Goal: Task Accomplishment & Management: Use online tool/utility

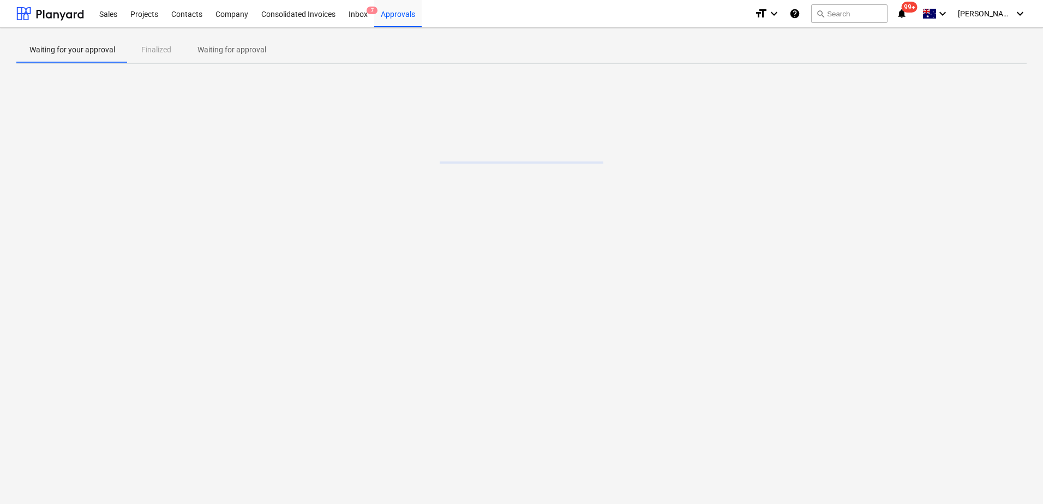
click at [216, 49] on p "Waiting for approval" at bounding box center [231, 49] width 69 height 11
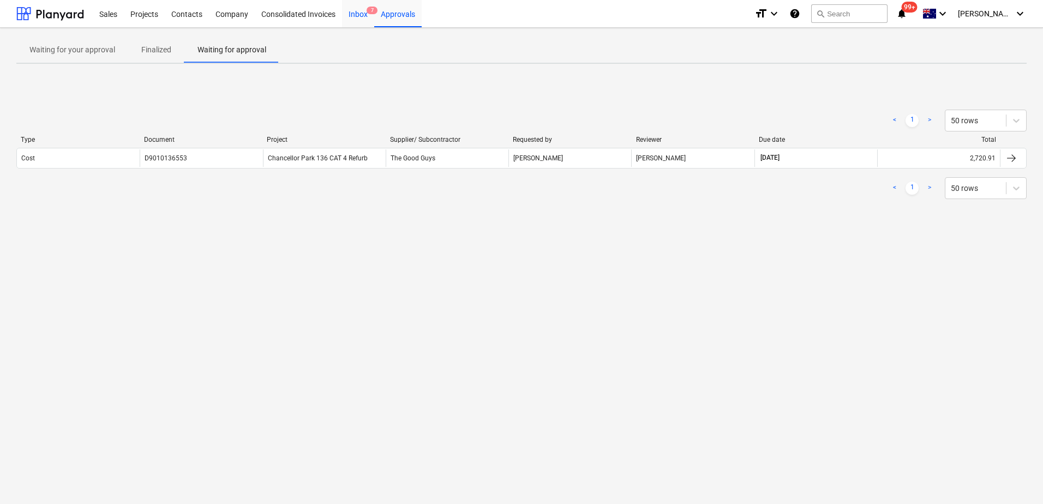
click at [360, 15] on div "Inbox 7" at bounding box center [358, 13] width 32 height 28
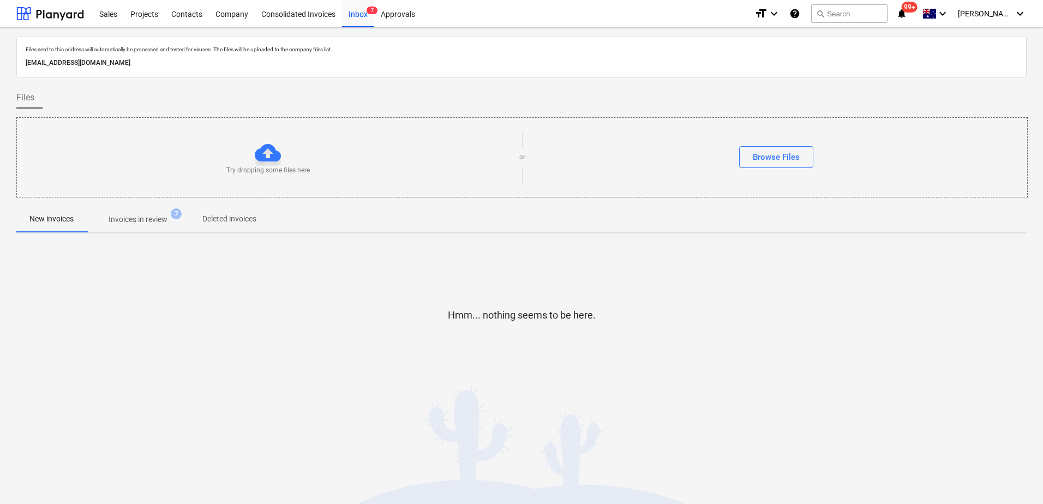
click at [141, 229] on span "Invoices in review 7" at bounding box center [138, 219] width 103 height 20
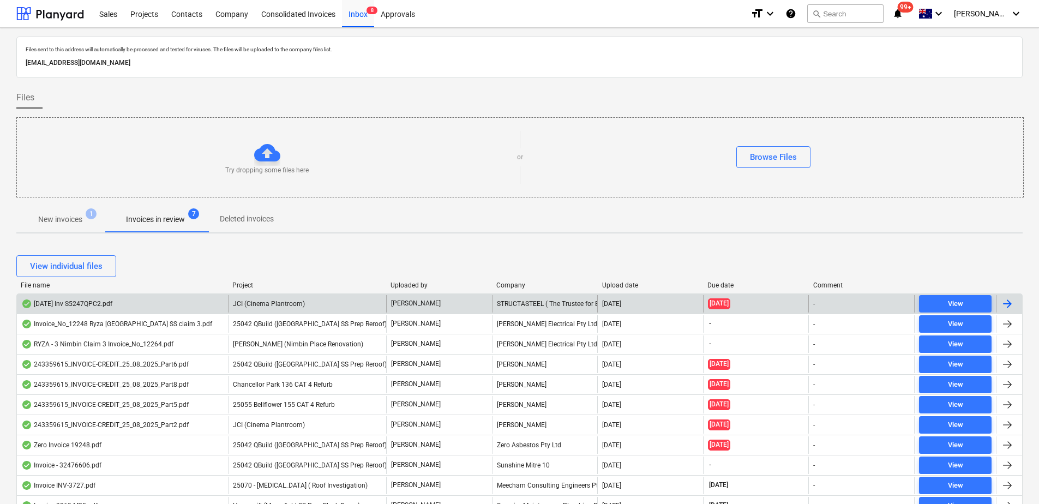
click at [275, 301] on span "JCI (Cinema Plantroom)" at bounding box center [269, 304] width 72 height 8
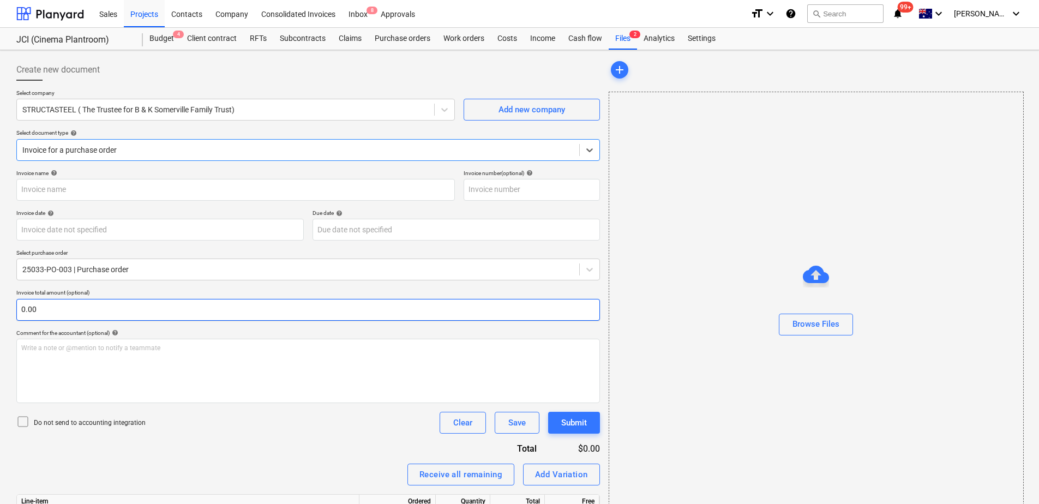
type input "[DATE] Inv S5247QPC2.pdf"
type input "[DATE]"
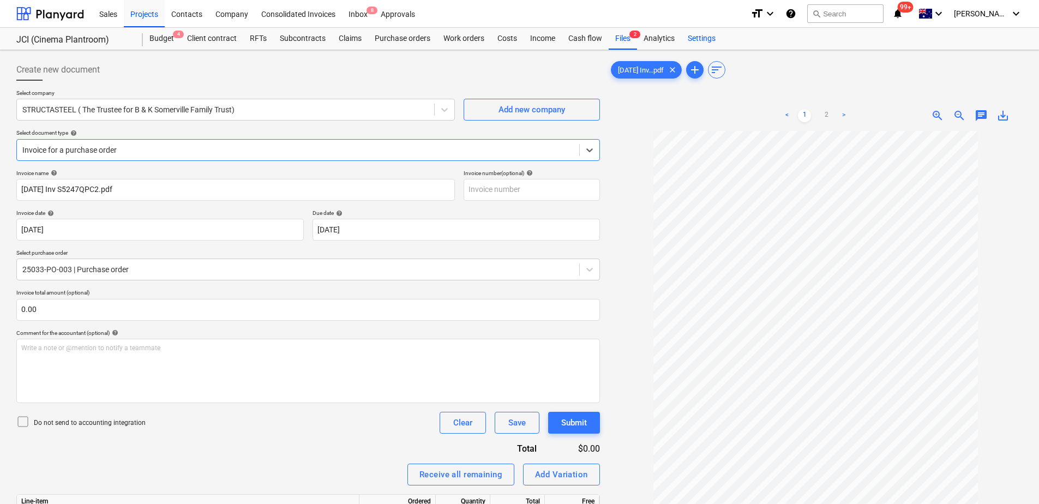
click at [705, 38] on div "Settings" at bounding box center [701, 39] width 41 height 22
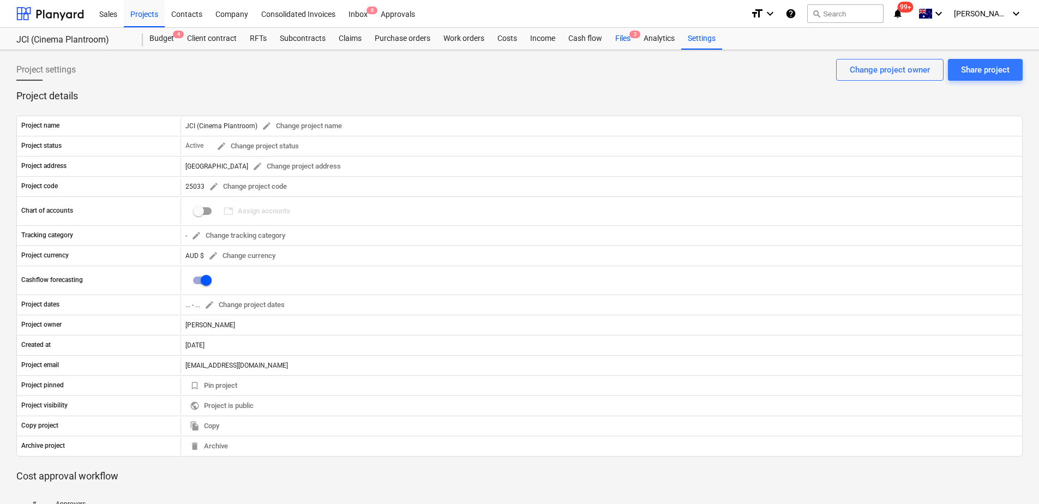
click at [618, 45] on div "Files 2" at bounding box center [623, 39] width 28 height 22
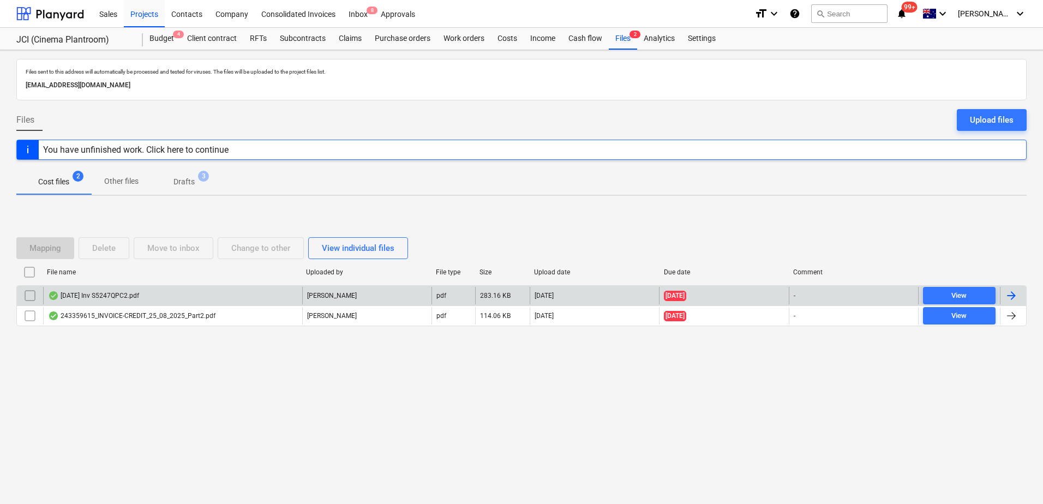
click at [219, 295] on div "[DATE] Inv S5247QPC2.pdf" at bounding box center [172, 295] width 259 height 17
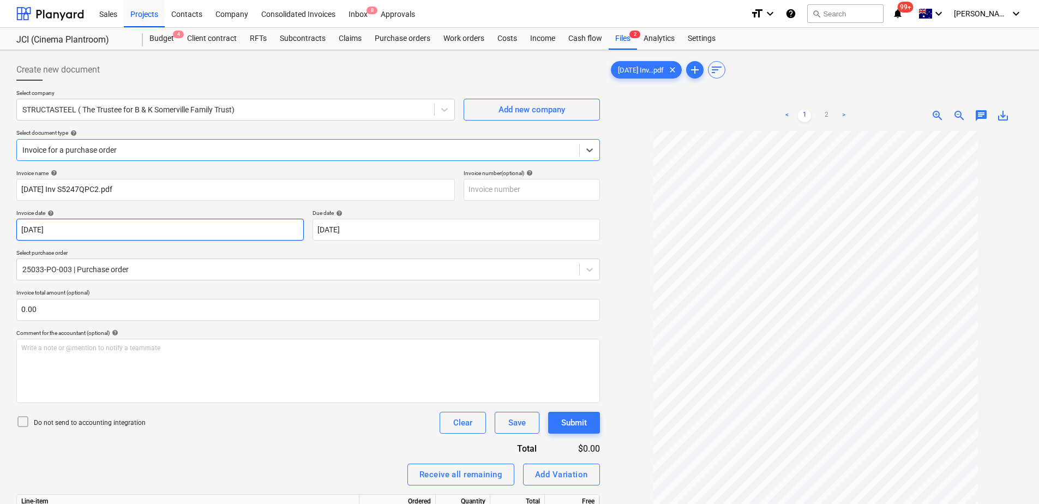
click at [181, 225] on body "Sales Projects Contacts Company Consolidated Invoices Inbox 8 Approvals format_…" at bounding box center [519, 252] width 1039 height 504
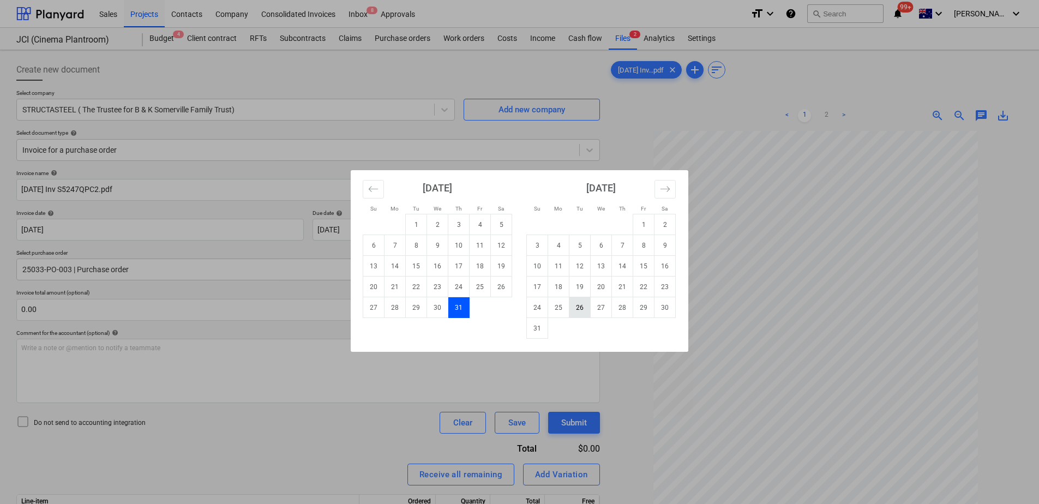
click at [583, 308] on td "26" at bounding box center [579, 307] width 21 height 21
type input "[DATE]"
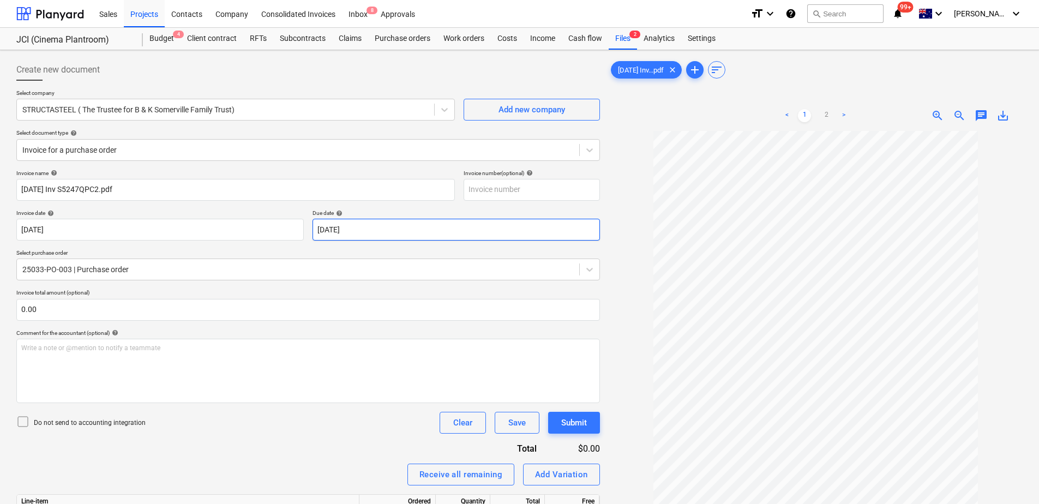
click at [424, 230] on body "Sales Projects Contacts Company Consolidated Invoices Inbox 8 Approvals format_…" at bounding box center [519, 252] width 1039 height 504
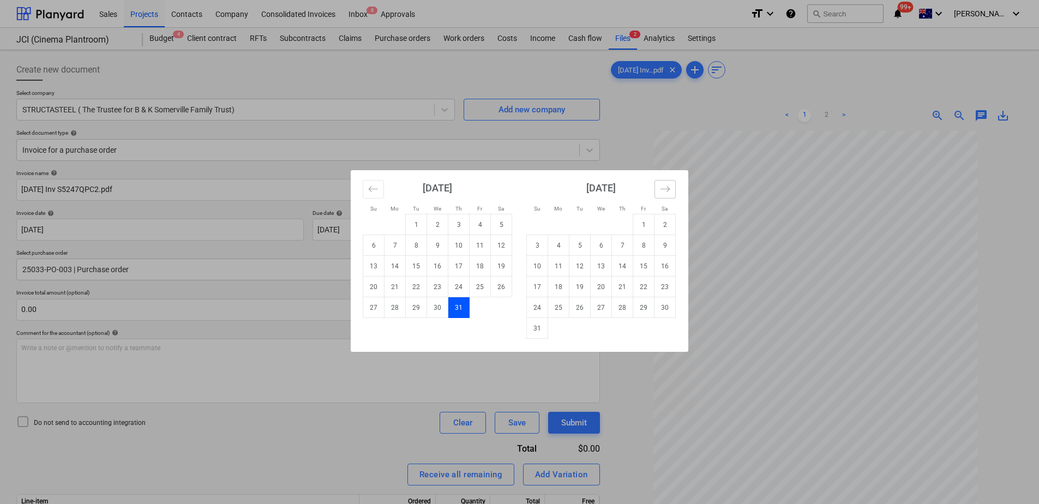
click at [667, 187] on icon "Move forward to switch to the next month." at bounding box center [665, 189] width 10 height 10
click at [586, 310] on td "30" at bounding box center [579, 307] width 21 height 21
type input "[DATE]"
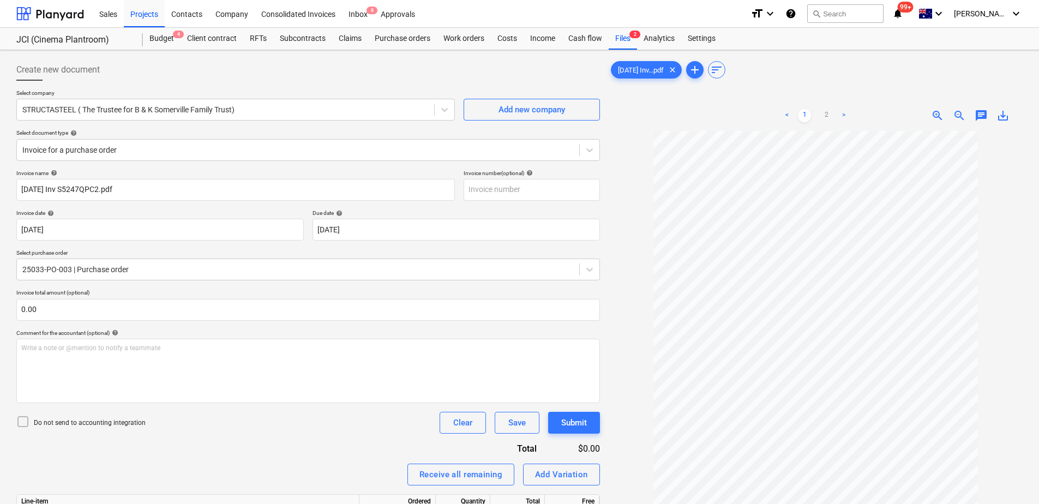
click at [220, 457] on div "Invoice name help [DATE] Inv S5247QPC2.pdf Invoice number (optional) help Invoi…" at bounding box center [308, 379] width 584 height 418
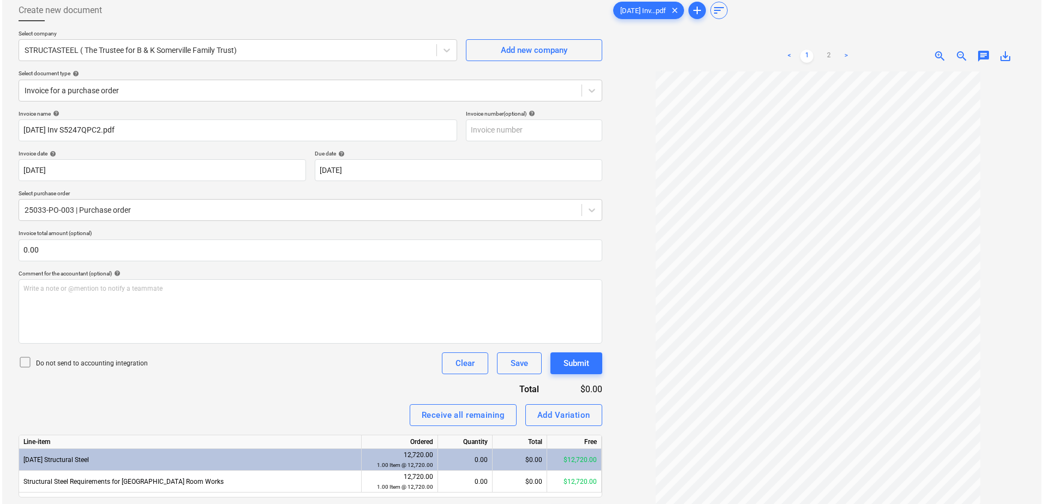
scroll to position [109, 0]
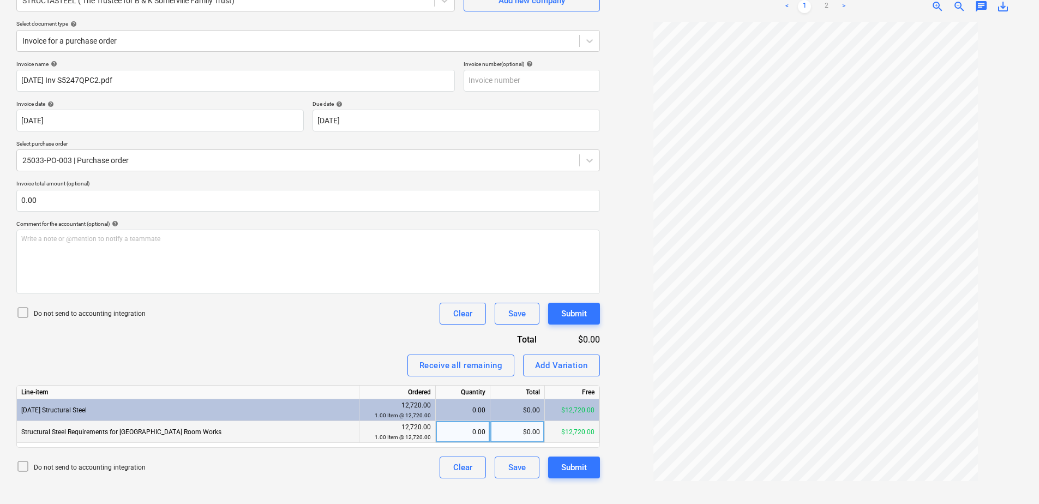
click at [462, 434] on div "0.00" at bounding box center [462, 432] width 45 height 22
type input "1"
click at [577, 470] on div "Submit" at bounding box center [574, 467] width 26 height 14
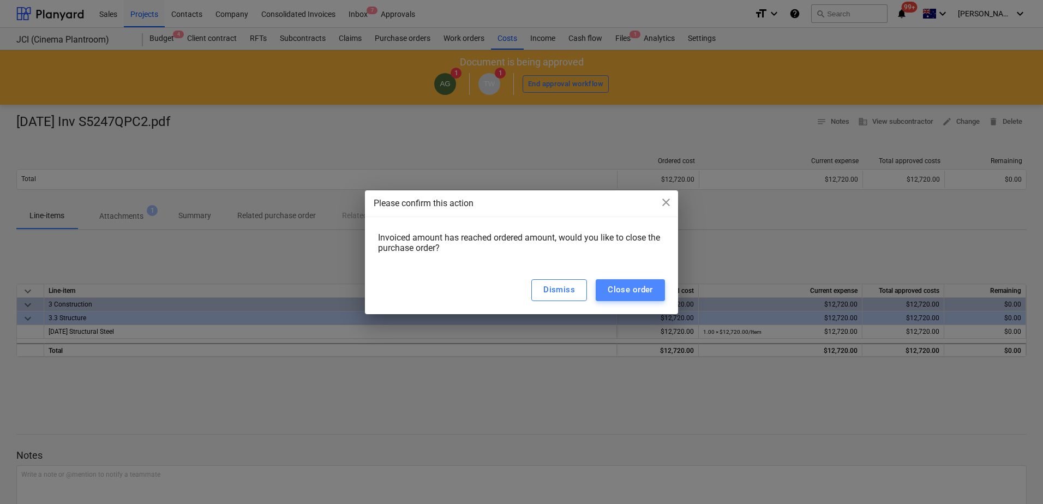
click at [607, 284] on button "Close order" at bounding box center [630, 290] width 69 height 22
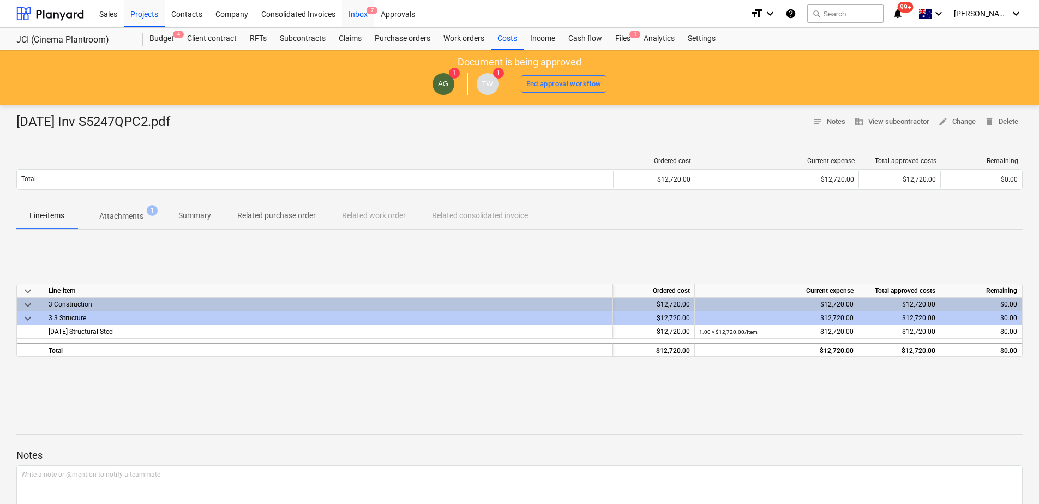
click at [364, 11] on div "Inbox 7" at bounding box center [358, 13] width 32 height 28
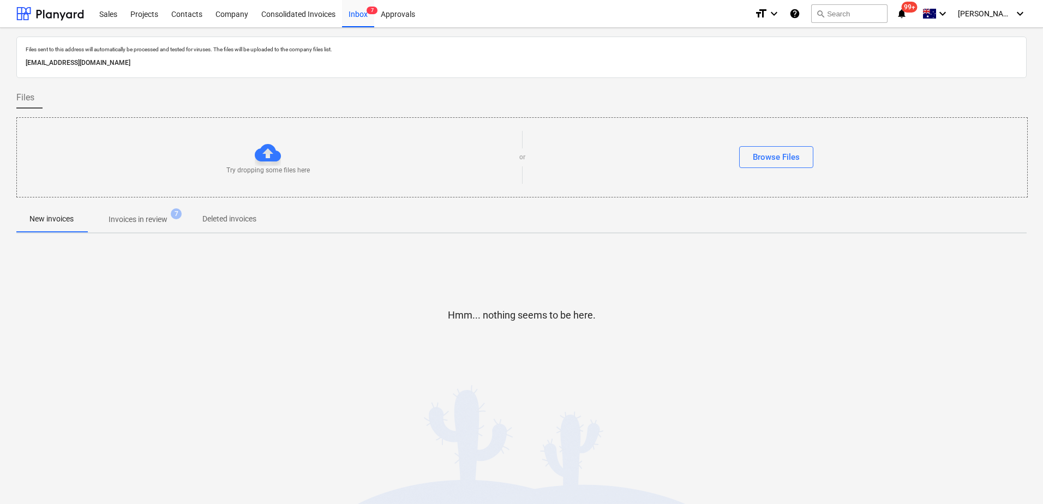
click at [131, 220] on p "Invoices in review" at bounding box center [138, 219] width 59 height 11
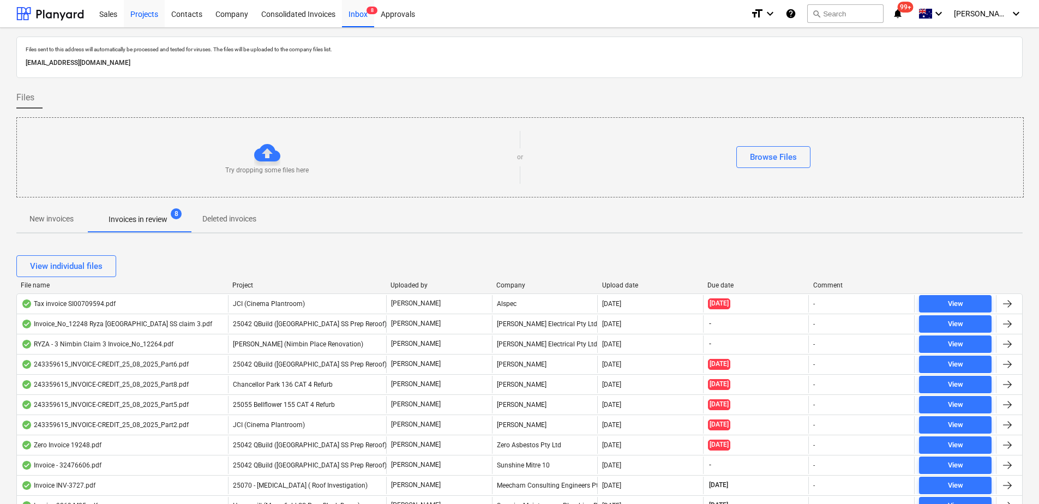
click at [148, 26] on div "Projects" at bounding box center [144, 13] width 41 height 28
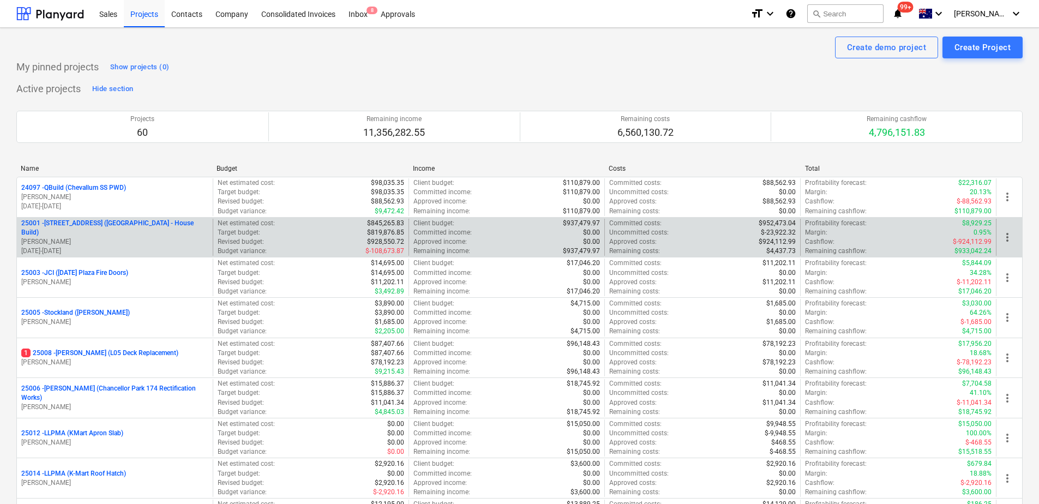
click at [127, 223] on div "25001 - 25001 RD (2 [GEOGRAPHIC_DATA] - House Build) [PERSON_NAME] [DATE] - [DA…" at bounding box center [115, 238] width 196 height 38
click at [130, 225] on p "[STREET_ADDRESS] ([STREET_ADDRESS] - House Build)" at bounding box center [114, 228] width 187 height 19
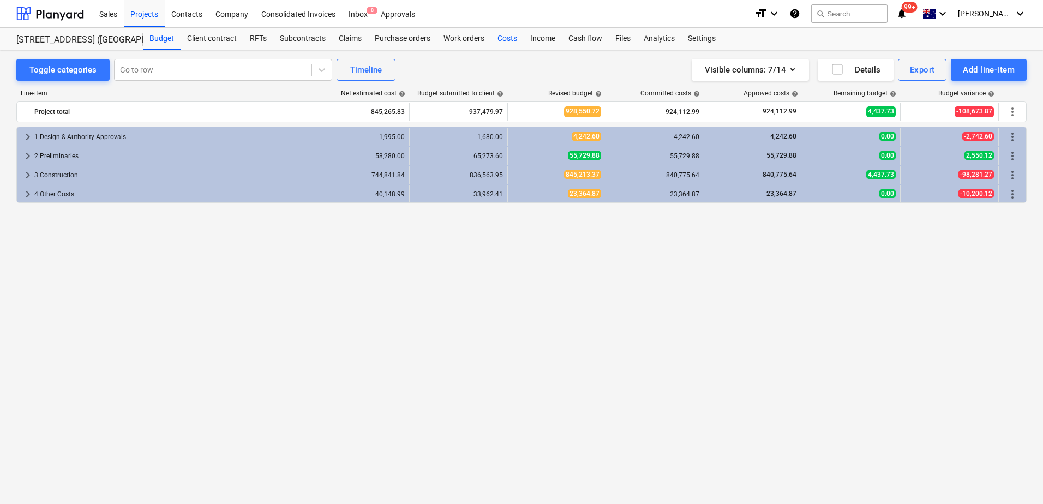
click at [499, 41] on div "Costs" at bounding box center [507, 39] width 33 height 22
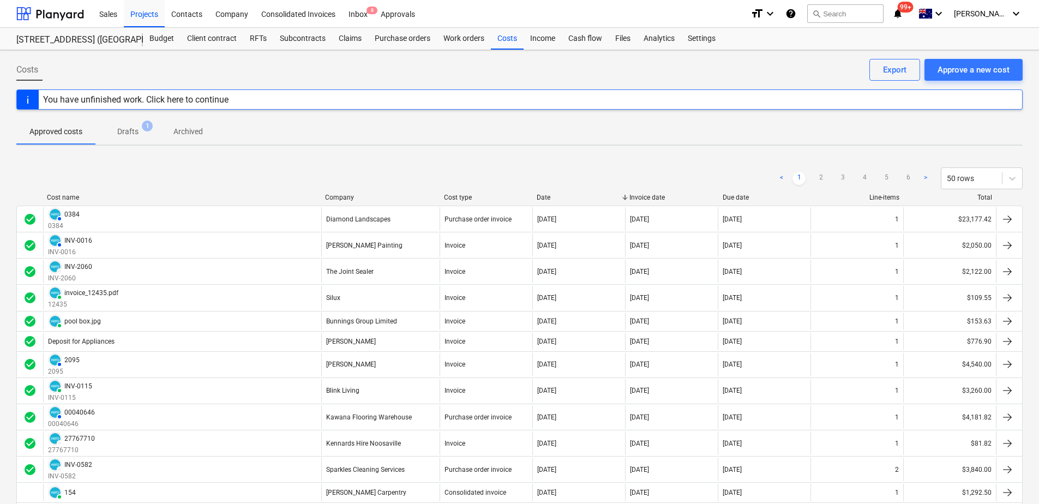
click at [137, 131] on p "Drafts" at bounding box center [127, 131] width 21 height 11
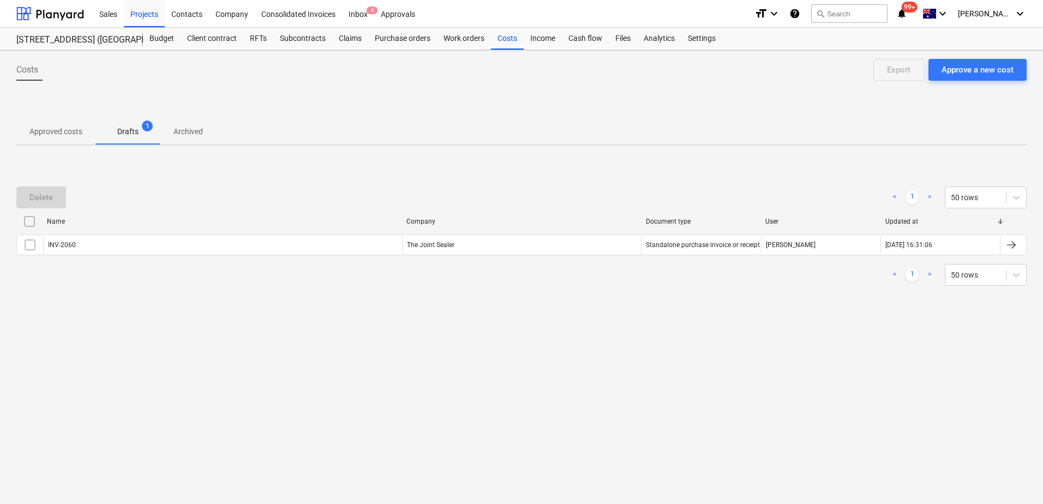
click at [61, 136] on p "Approved costs" at bounding box center [55, 131] width 53 height 11
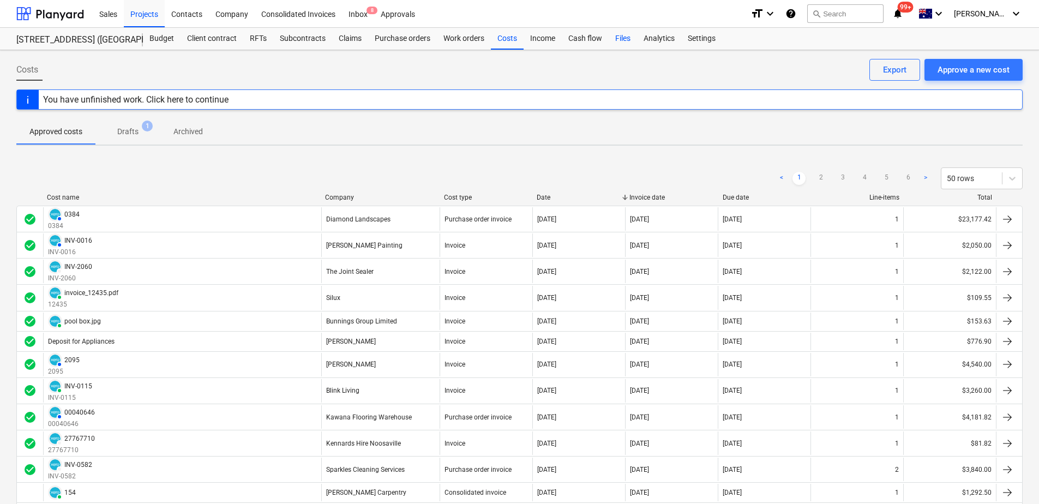
click at [614, 34] on div "Files" at bounding box center [623, 39] width 28 height 22
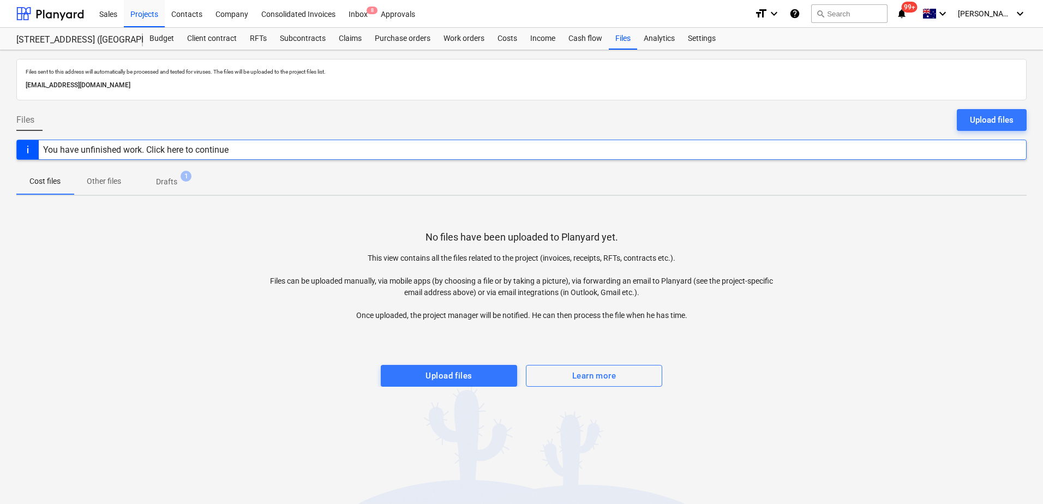
click at [177, 184] on p "Drafts" at bounding box center [166, 181] width 21 height 11
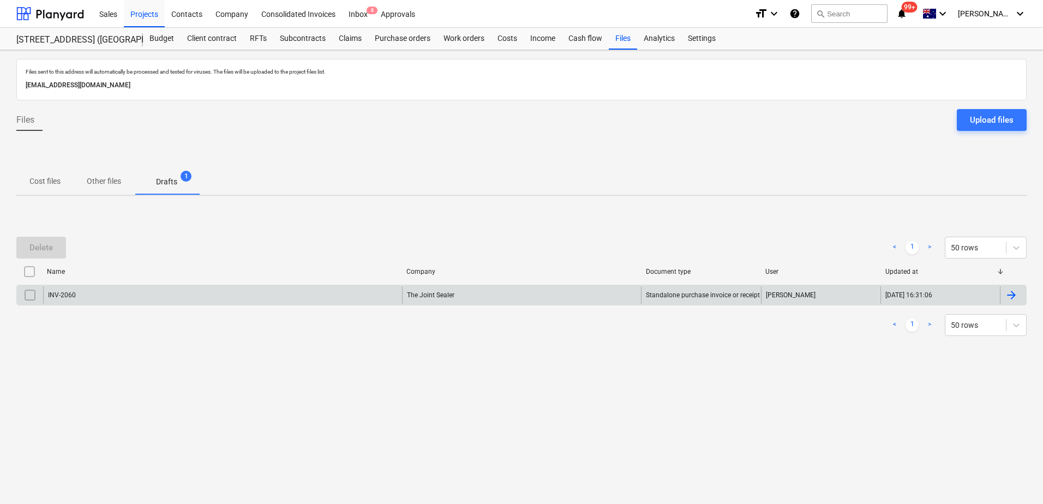
click at [29, 296] on input "checkbox" at bounding box center [29, 294] width 17 height 17
click at [45, 250] on div "Delete" at bounding box center [40, 248] width 23 height 14
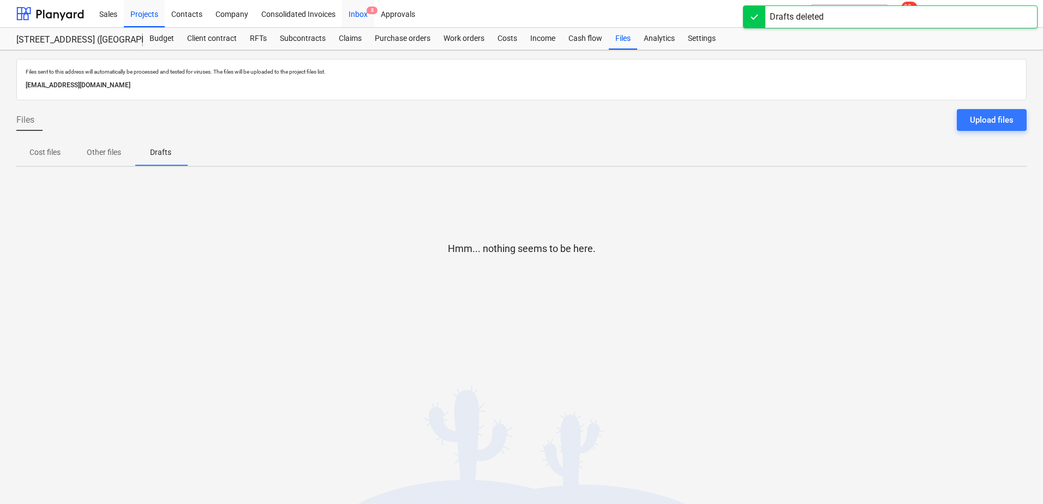
click at [366, 15] on div "Inbox 8" at bounding box center [358, 13] width 32 height 28
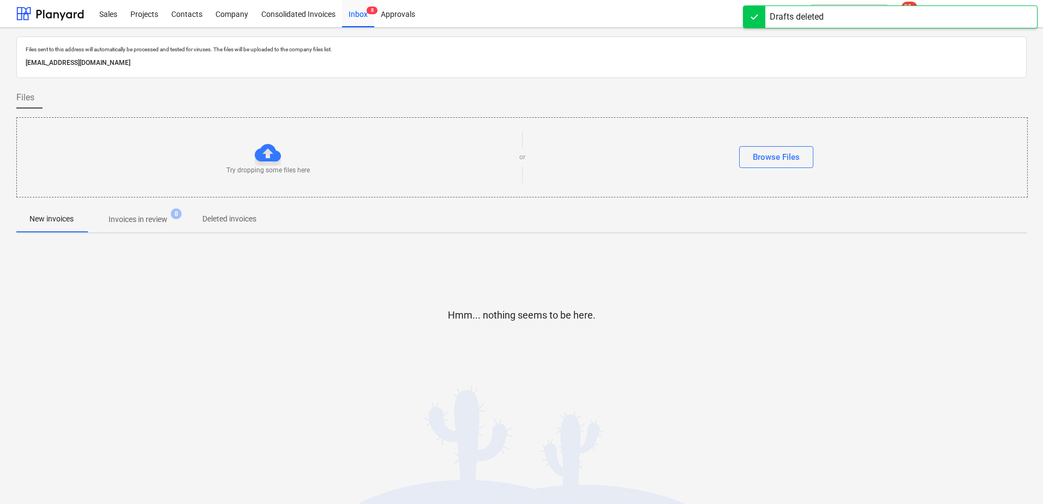
click at [133, 225] on p "Invoices in review" at bounding box center [138, 219] width 59 height 11
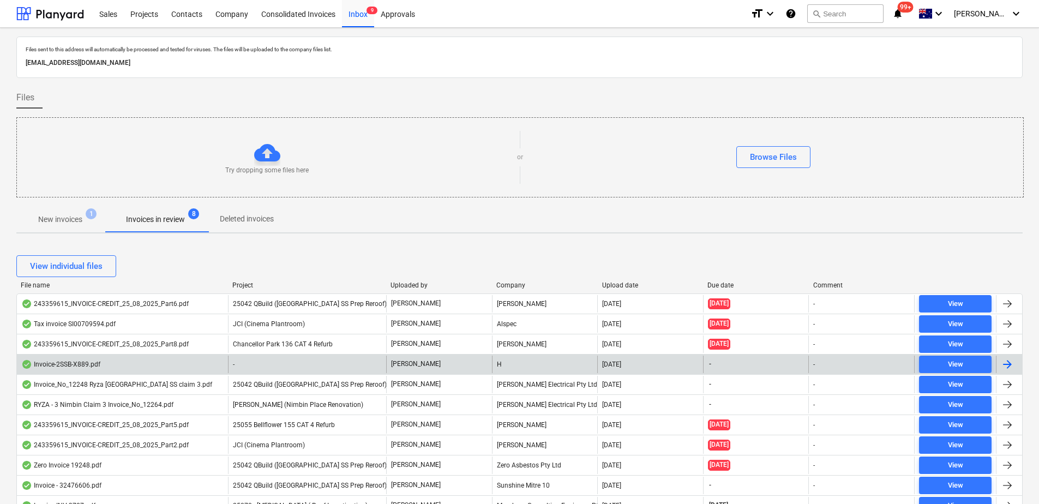
click at [271, 363] on div "-" at bounding box center [307, 364] width 158 height 17
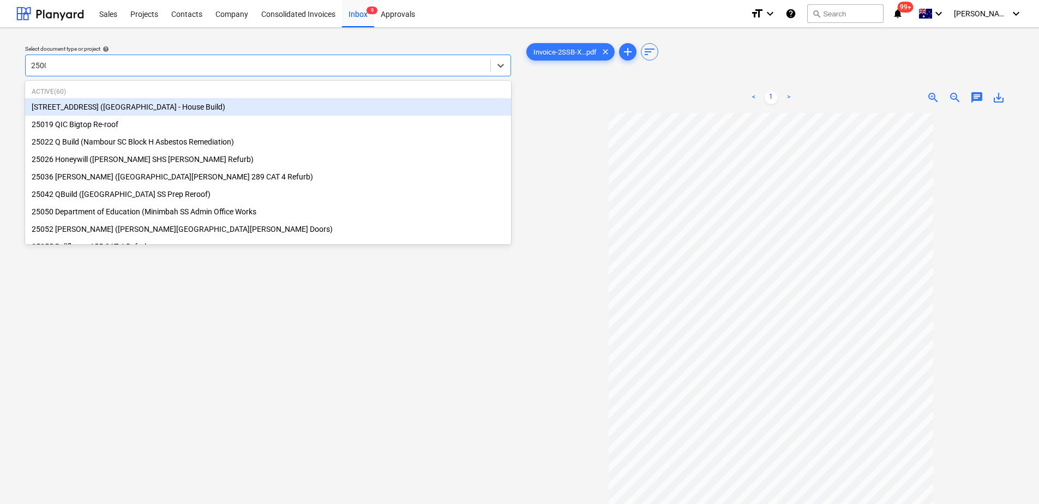
type input "25001"
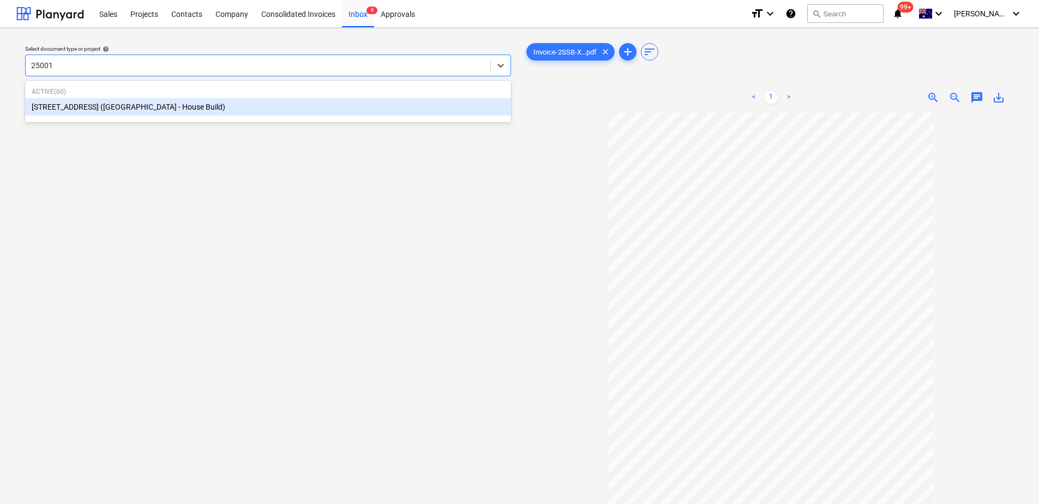
click at [129, 109] on div "[STREET_ADDRESS] ([GEOGRAPHIC_DATA] - House Build)" at bounding box center [268, 106] width 486 height 17
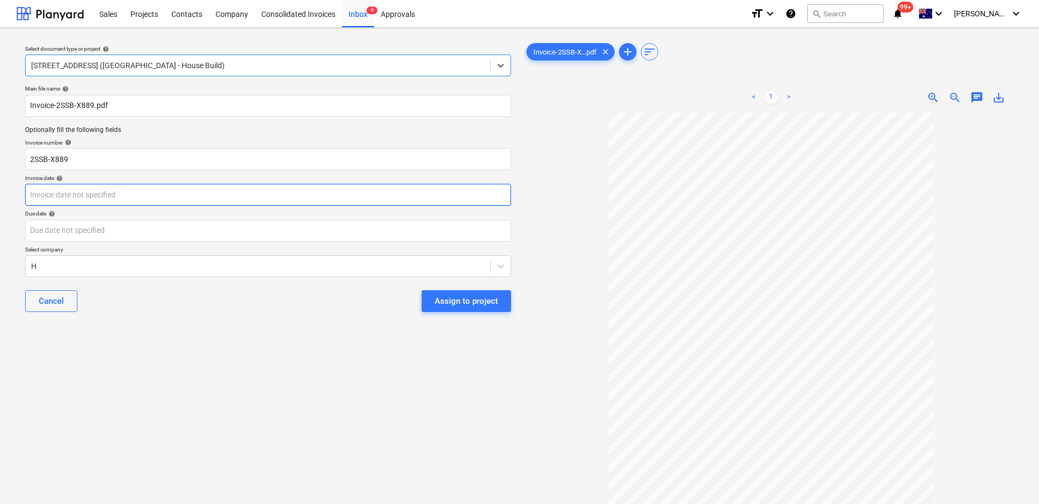
click at [94, 198] on body "Sales Projects Contacts Company Consolidated Invoices Inbox 9 Approvals format_…" at bounding box center [519, 252] width 1039 height 504
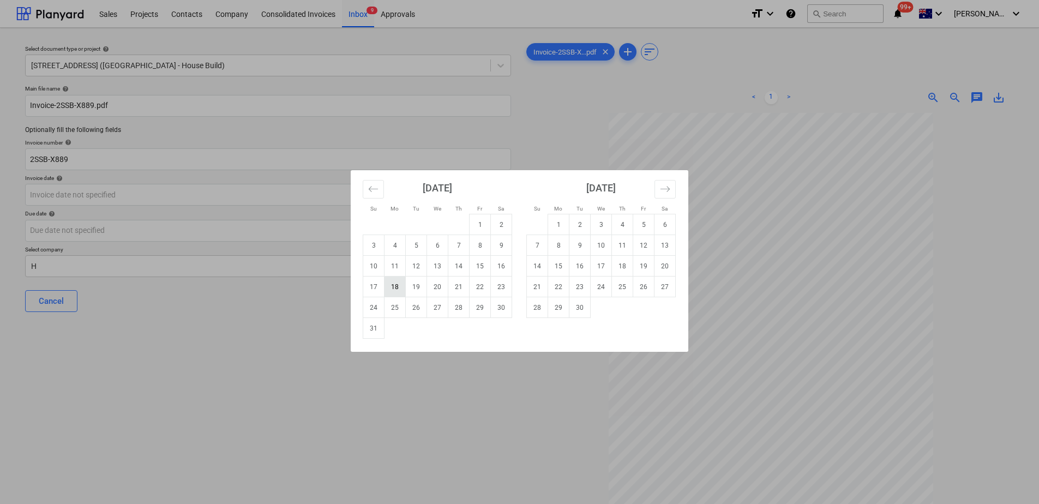
click at [397, 288] on td "18" at bounding box center [395, 287] width 21 height 21
type input "[DATE]"
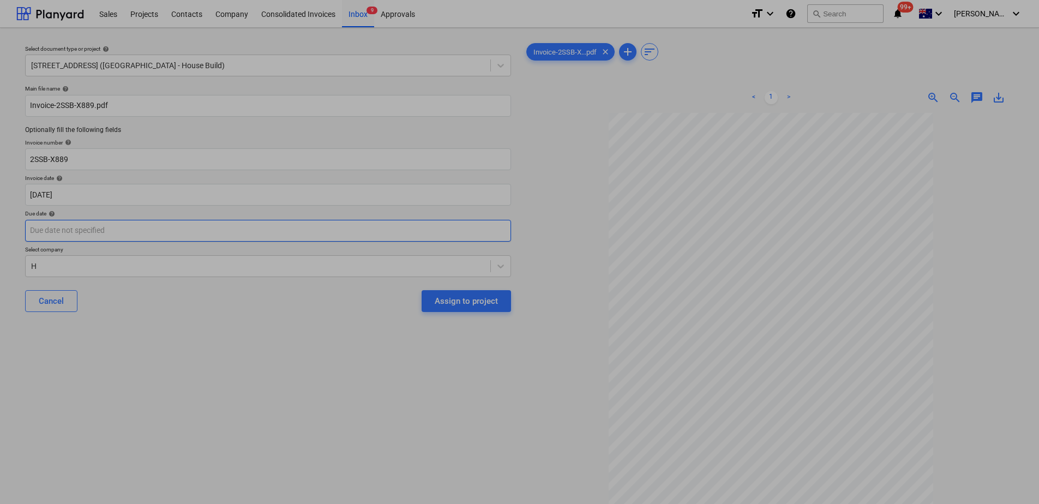
click at [121, 228] on body "Sales Projects Contacts Company Consolidated Invoices Inbox 9 Approvals format_…" at bounding box center [519, 252] width 1039 height 504
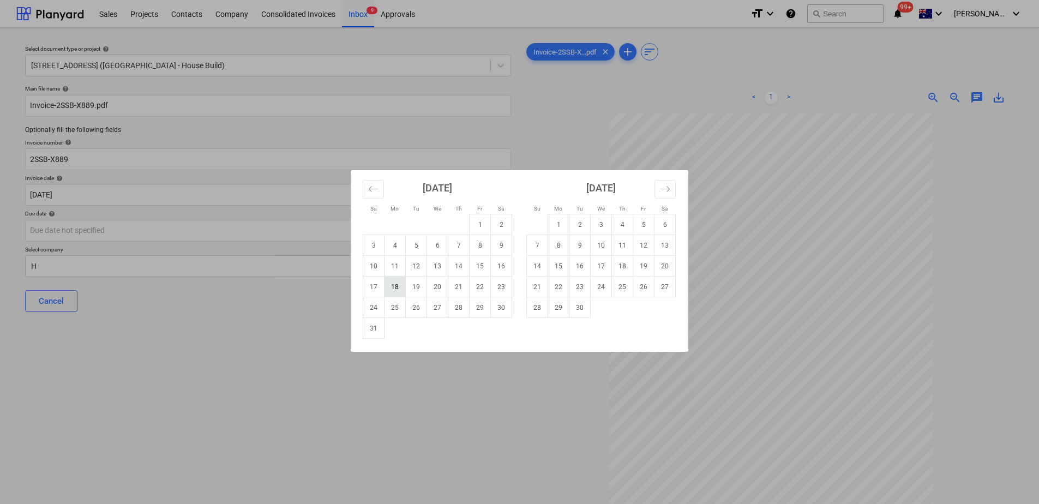
click at [396, 286] on td "18" at bounding box center [395, 287] width 21 height 21
type input "[DATE]"
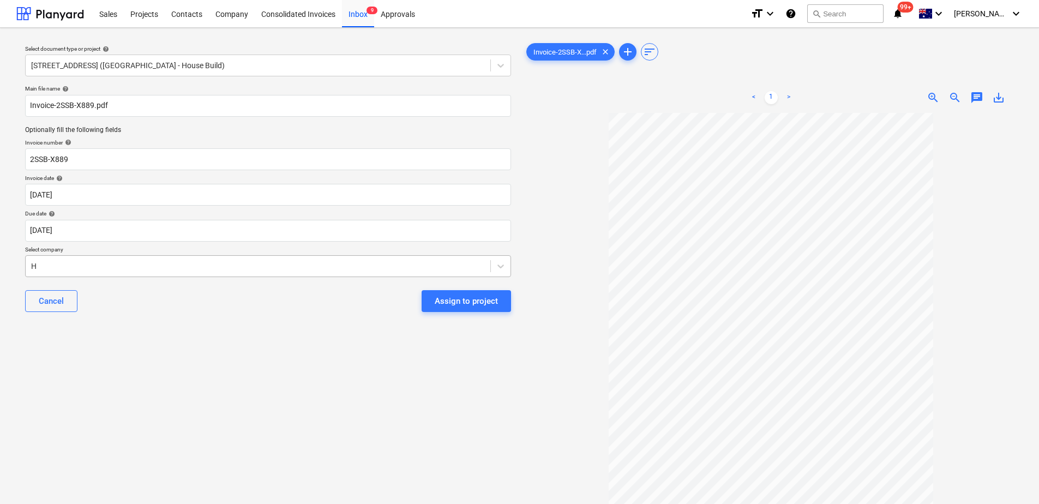
click at [140, 262] on div at bounding box center [258, 266] width 454 height 11
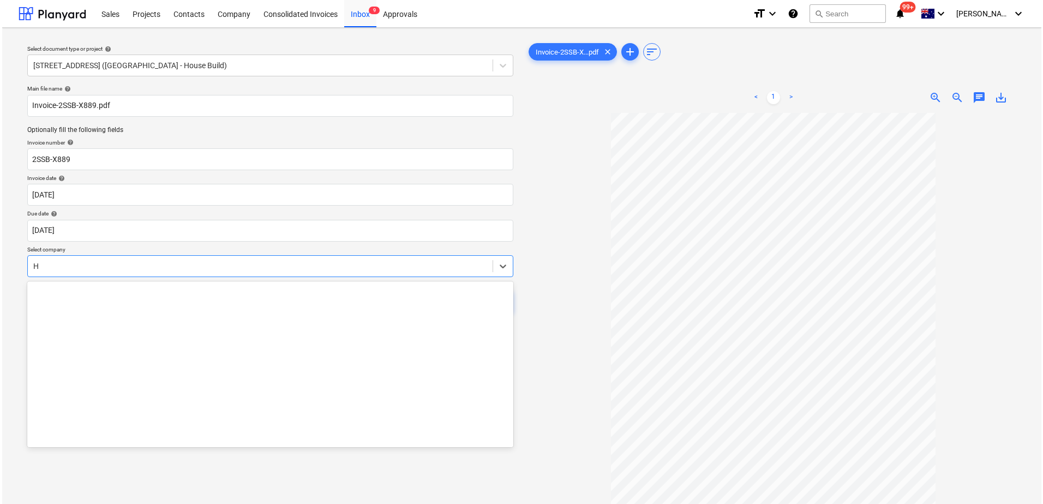
scroll to position [8056, 0]
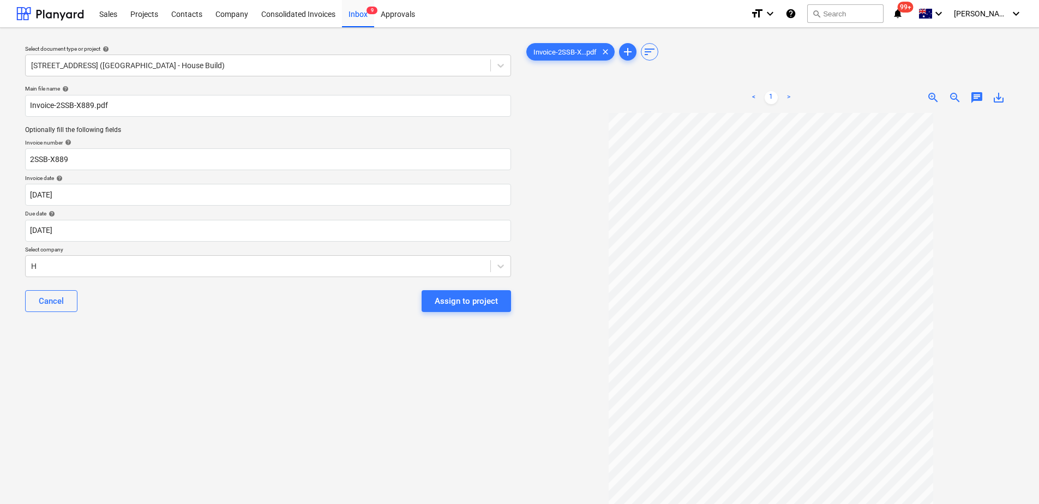
click at [580, 296] on div at bounding box center [771, 349] width 495 height 473
click at [472, 308] on div "Assign to project" at bounding box center [466, 301] width 63 height 14
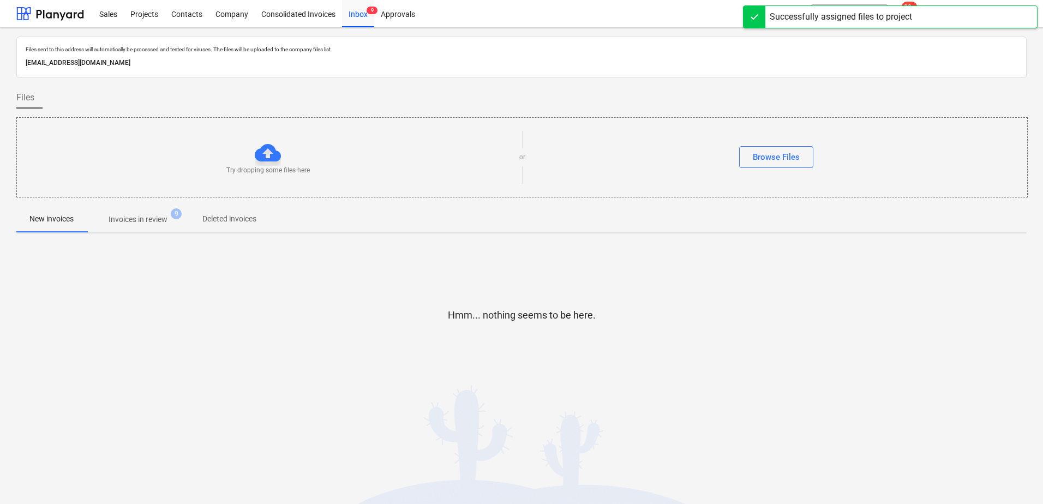
click at [159, 228] on span "Invoices in review 9" at bounding box center [138, 219] width 103 height 20
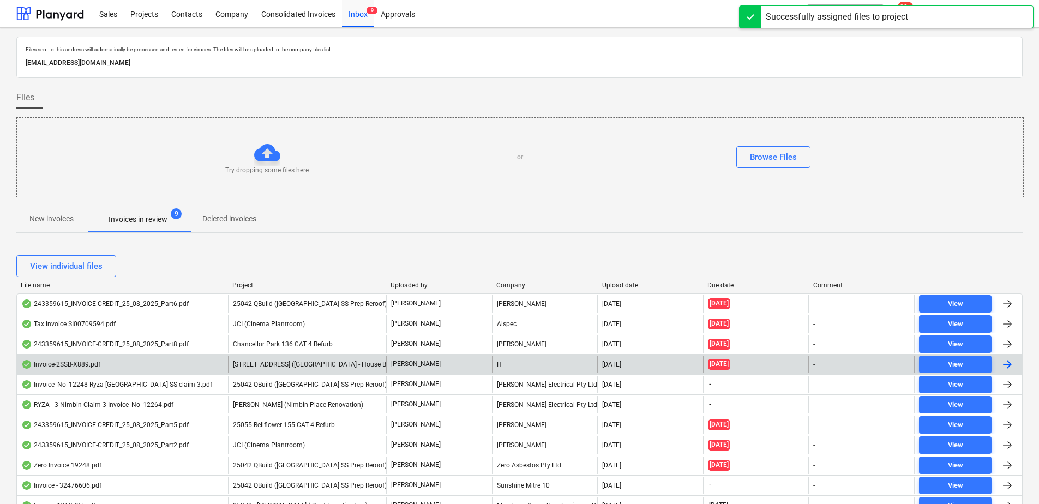
click at [285, 366] on span "[STREET_ADDRESS] ([GEOGRAPHIC_DATA] - House Build)" at bounding box center [316, 365] width 166 height 8
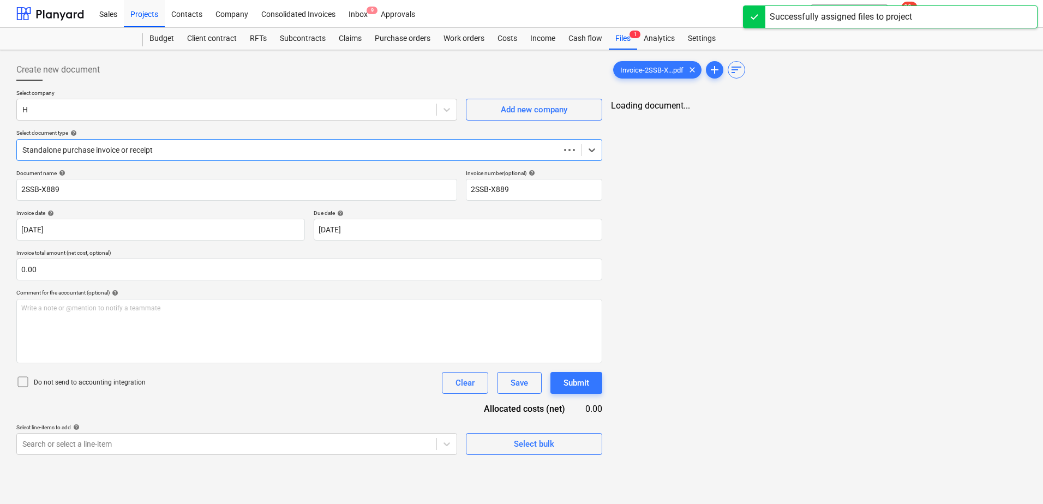
type input "[DATE]"
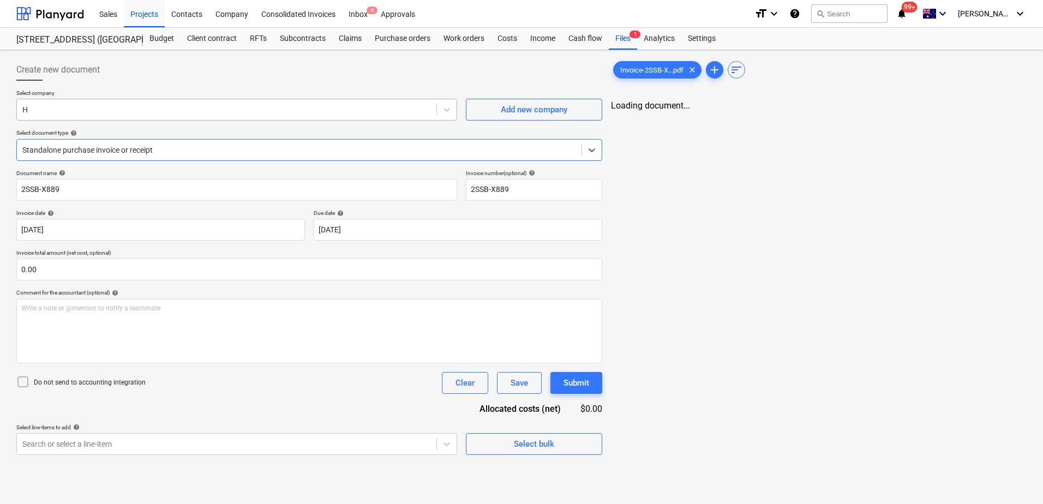
click at [59, 111] on div at bounding box center [226, 109] width 409 height 11
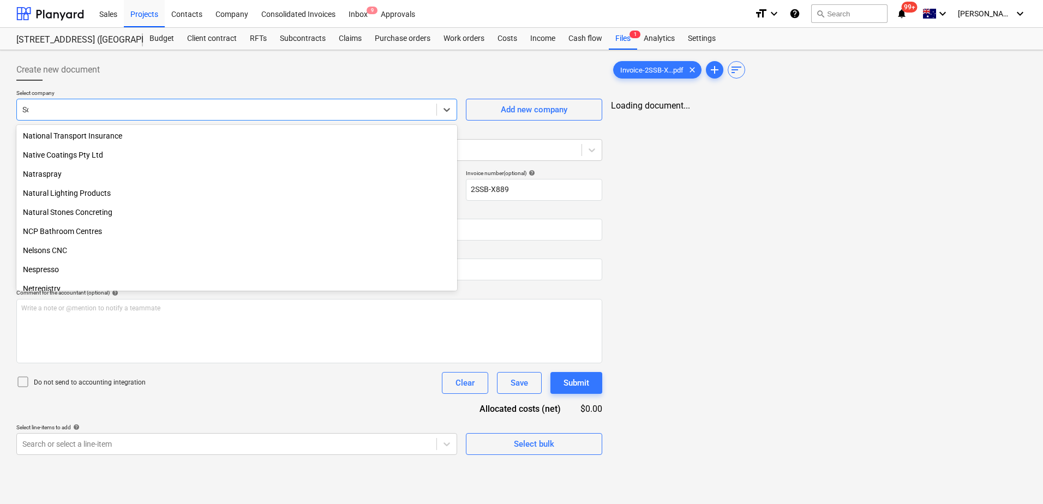
scroll to position [848, 0]
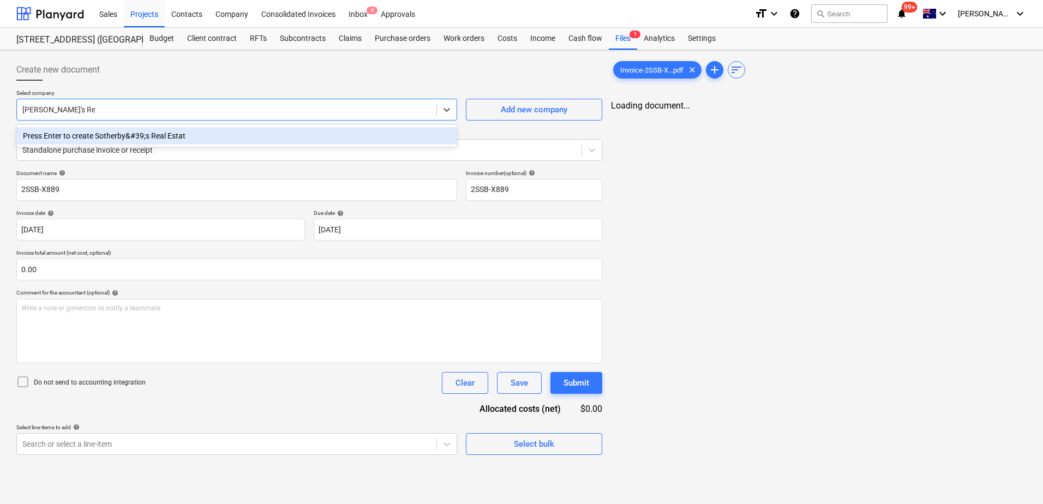
type input "[PERSON_NAME]'s Real Estate"
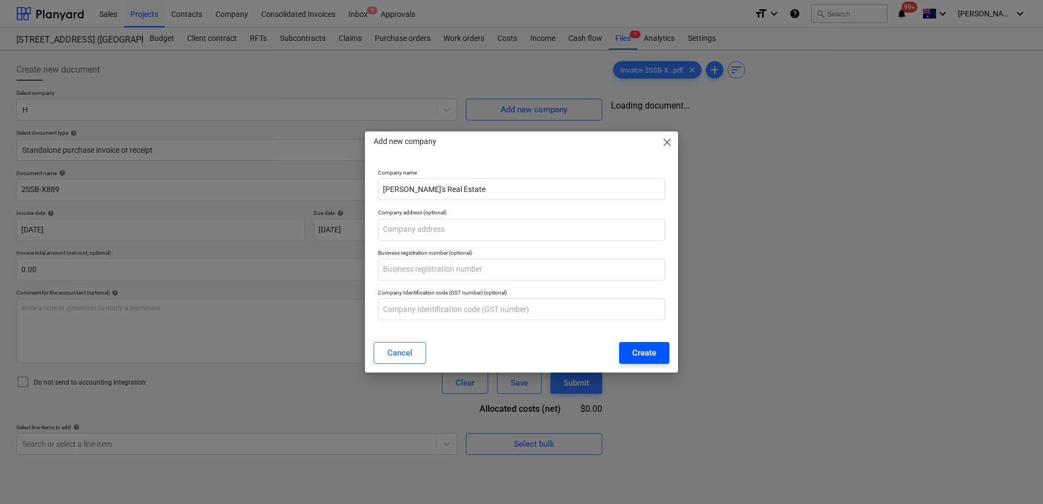
click at [646, 356] on div "Create" at bounding box center [644, 353] width 24 height 14
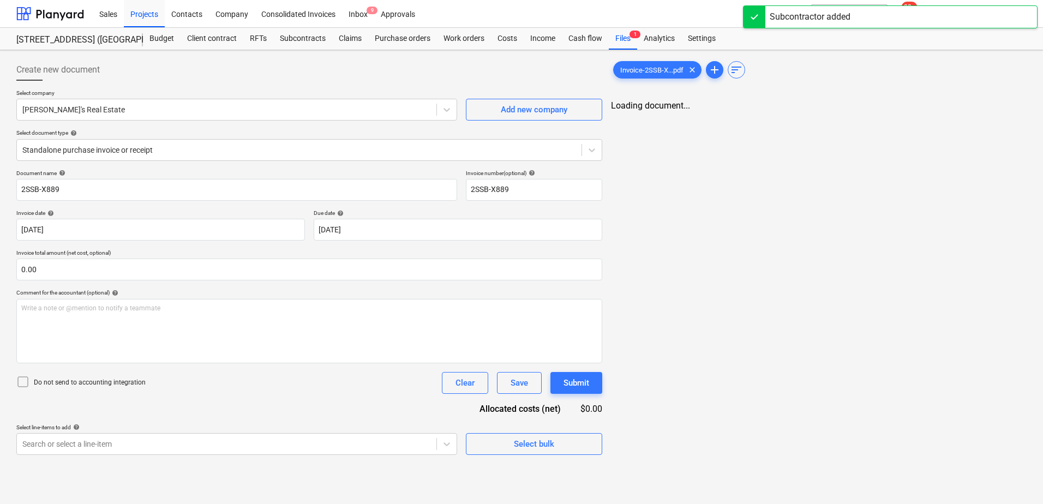
click at [202, 404] on div "Document name help 2SSB-X889 Invoice number (optional) help 2SSB-X889 Invoice d…" at bounding box center [309, 312] width 586 height 285
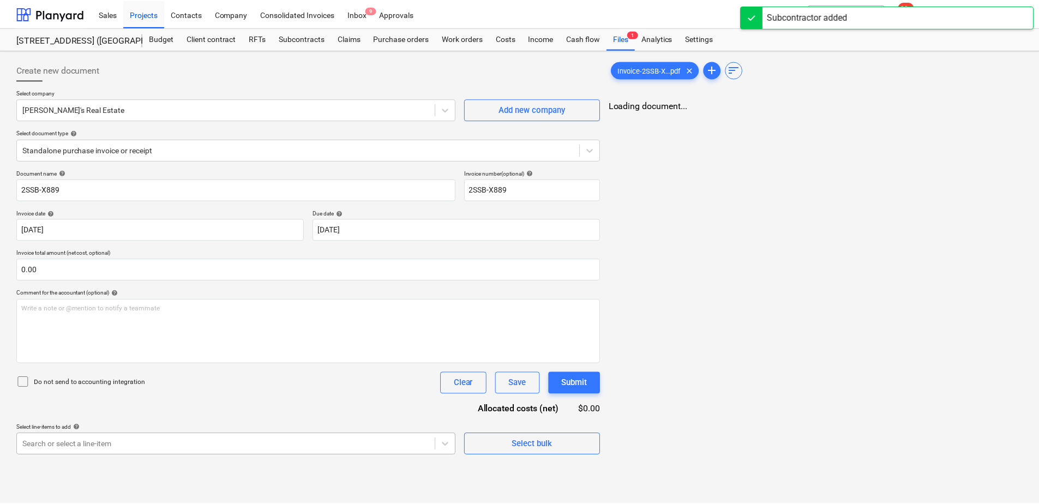
scroll to position [121, 0]
click at [185, 445] on body "Sales Projects Contacts Company Consolidated Invoices Inbox 9 Approvals format_…" at bounding box center [519, 252] width 1039 height 504
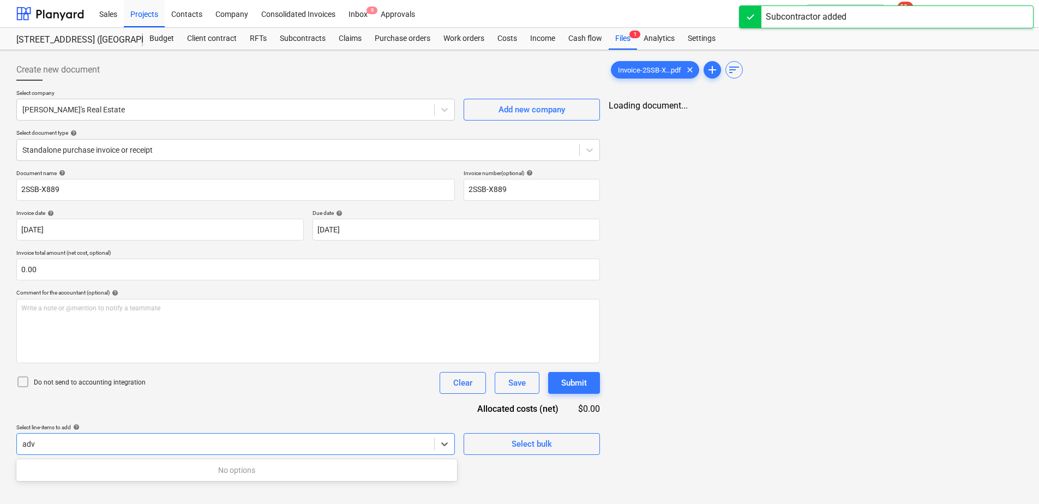
scroll to position [0, 0]
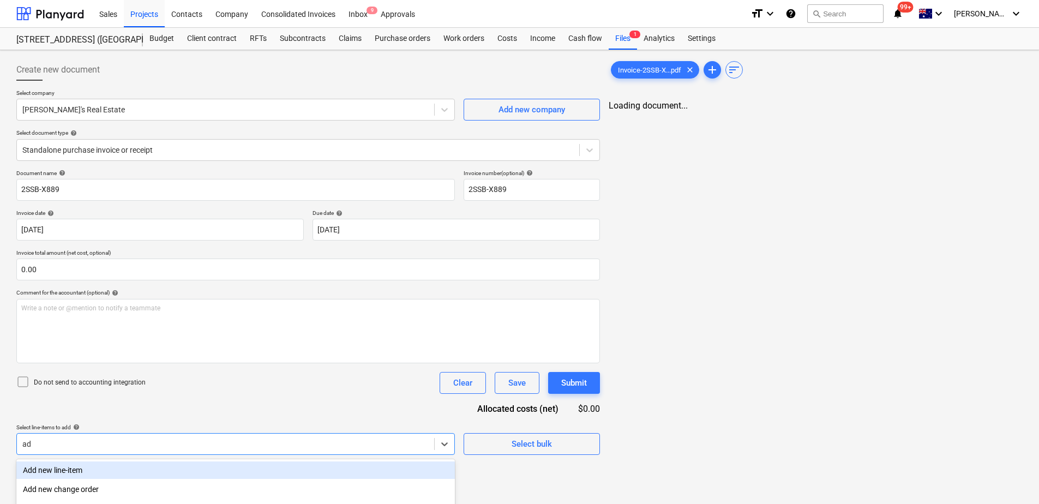
type input "a"
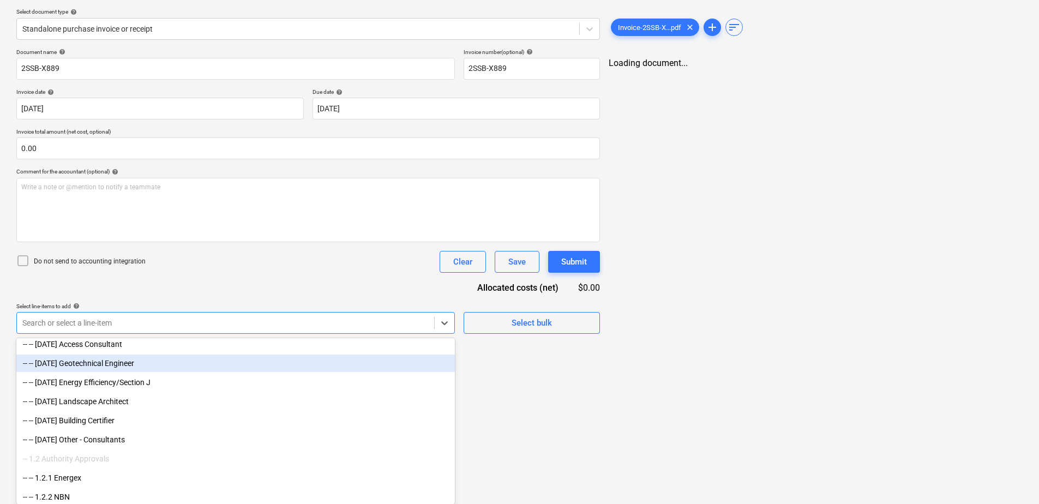
scroll to position [273, 0]
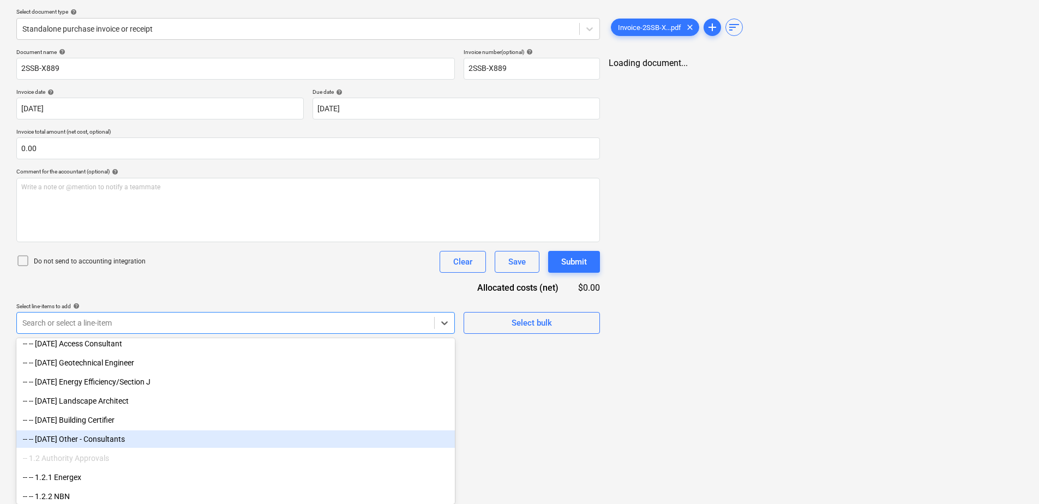
click at [144, 440] on div "-- -- [DATE] Other - Consultants" at bounding box center [235, 438] width 439 height 17
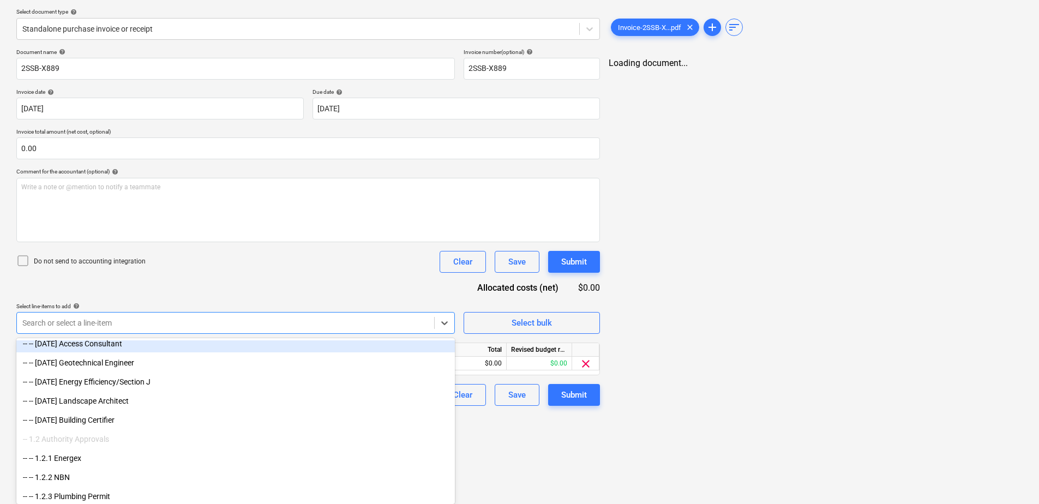
click at [217, 279] on div "Document name help 2SSB-X889 Invoice number (optional) help 2SSB-X889 Invoice d…" at bounding box center [308, 227] width 584 height 357
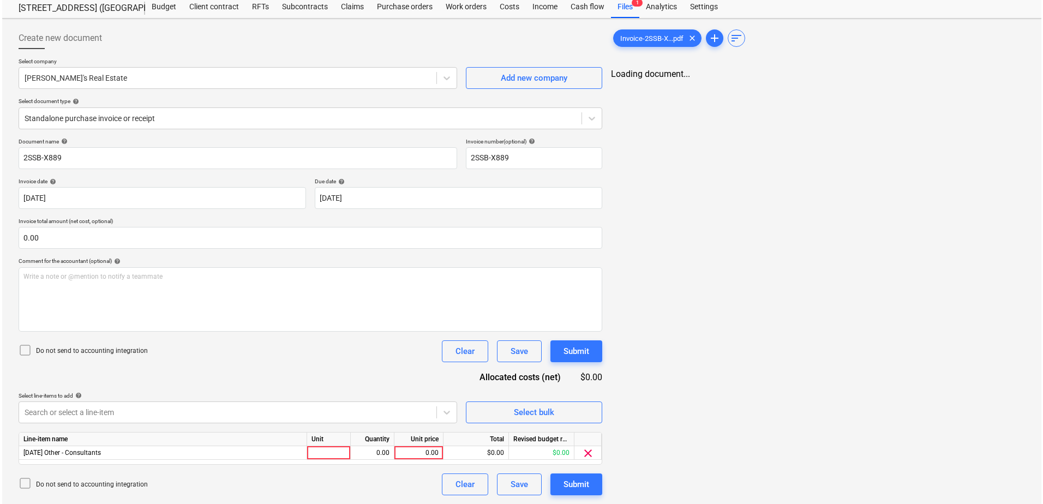
scroll to position [32, 0]
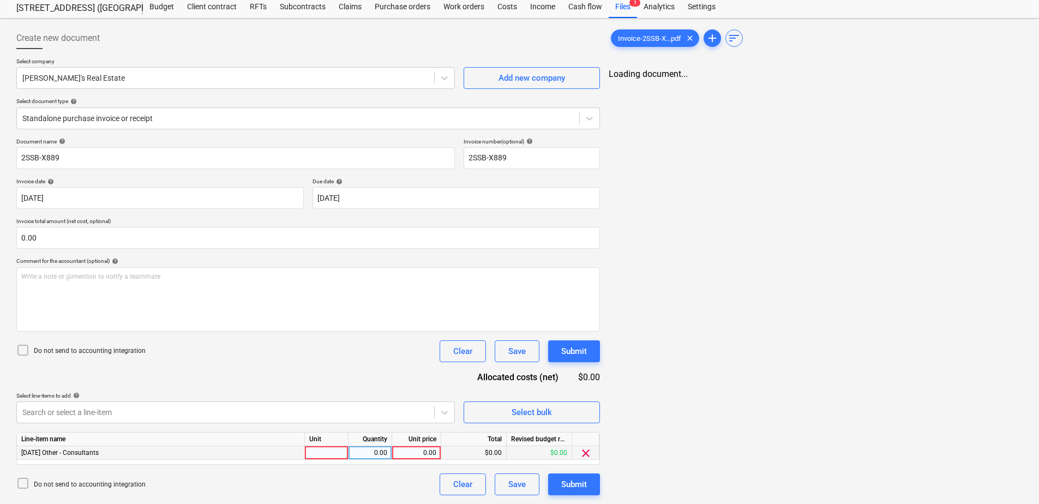
click at [324, 455] on div at bounding box center [327, 453] width 44 height 14
type input "Item"
type input "5534.54"
click at [350, 364] on div "Document name help 2SSB-X889 Invoice number (optional) help 2SSB-X889 Invoice d…" at bounding box center [308, 316] width 584 height 357
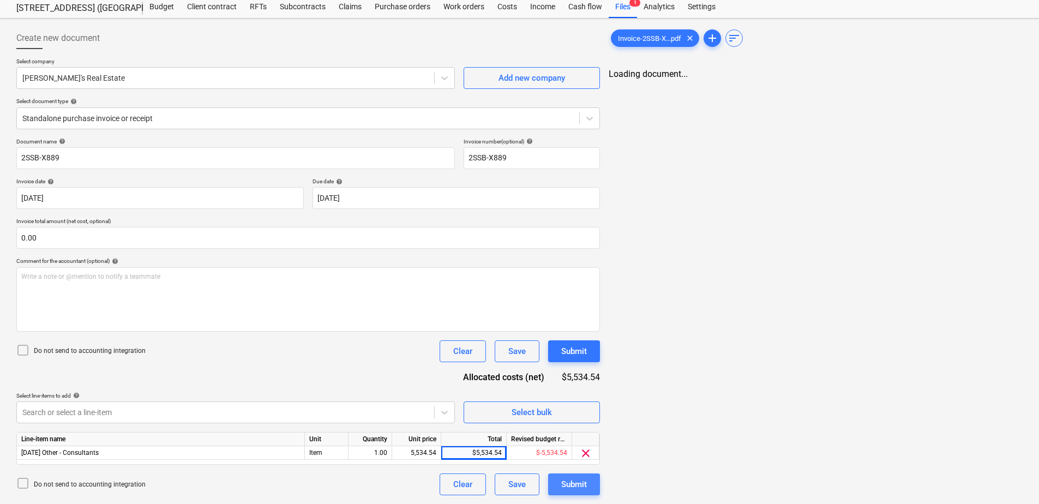
click at [566, 484] on div "Submit" at bounding box center [574, 484] width 26 height 14
